Goal: Find specific fact: Find specific fact

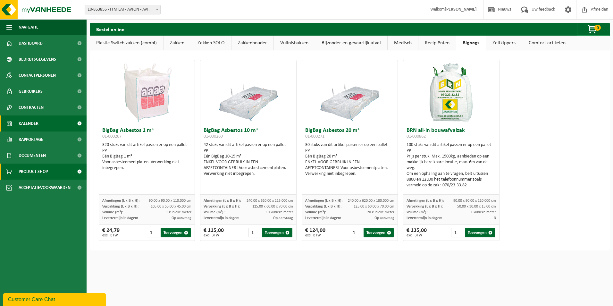
click at [32, 122] on span "Kalender" at bounding box center [29, 123] width 20 height 16
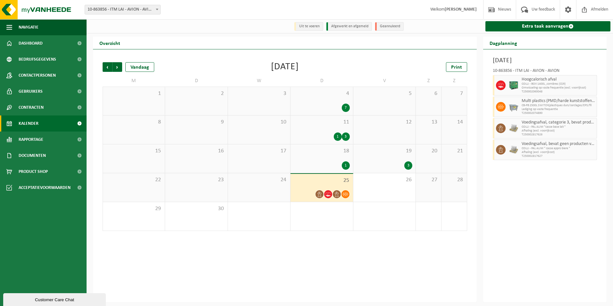
click at [323, 182] on span "25" at bounding box center [322, 180] width 56 height 7
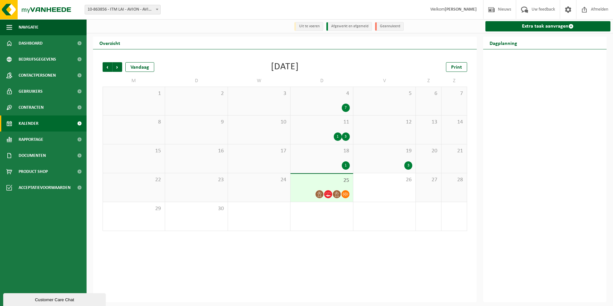
click at [324, 177] on div "25" at bounding box center [321, 188] width 62 height 28
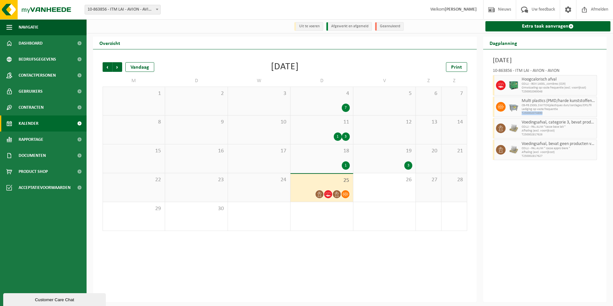
drag, startPoint x: 543, startPoint y: 112, endPoint x: 520, endPoint y: 113, distance: 22.8
click at [520, 113] on div "Multi plastics (PMD/harde kunststoffen/spanbanden/EPS/folie naturel/folie gemen…" at bounding box center [558, 107] width 77 height 21
copy span "T250002074890"
